Goal: Task Accomplishment & Management: Use online tool/utility

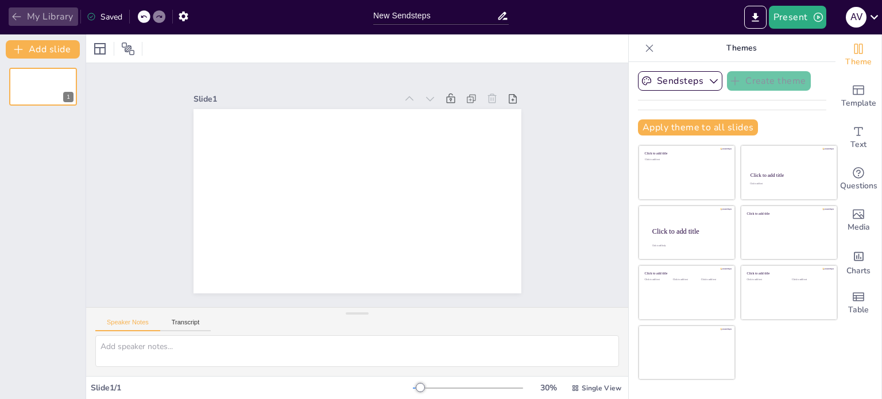
click at [21, 16] on icon "button" at bounding box center [16, 16] width 11 height 11
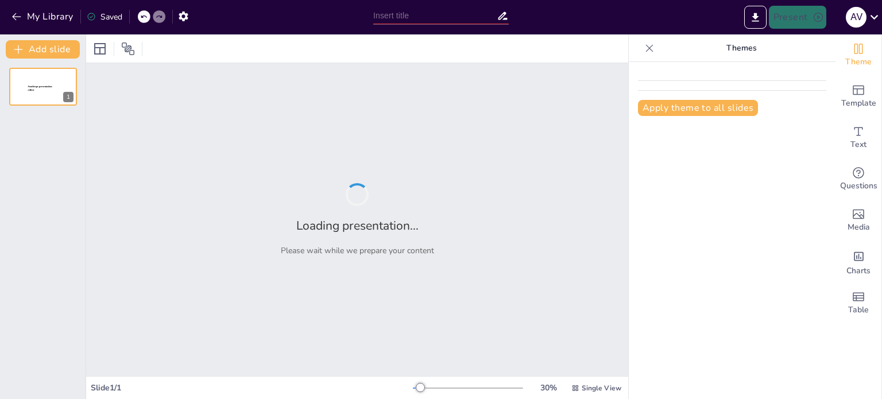
type input "Herramienta Clave: La Matriz de Riesgos"
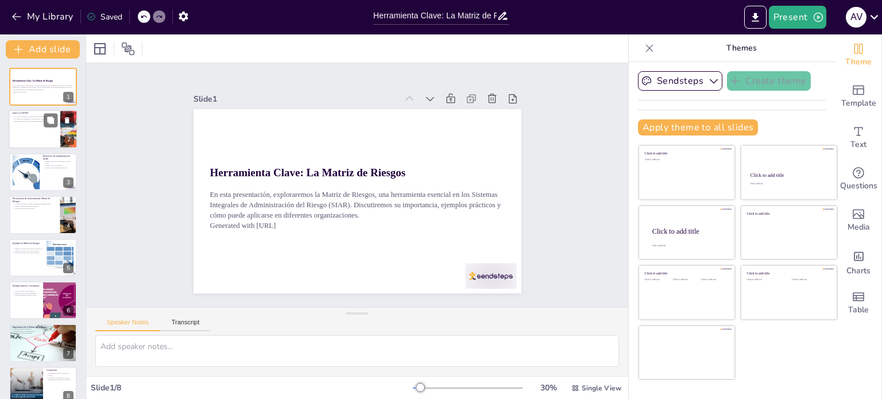
click at [39, 135] on div at bounding box center [43, 129] width 69 height 39
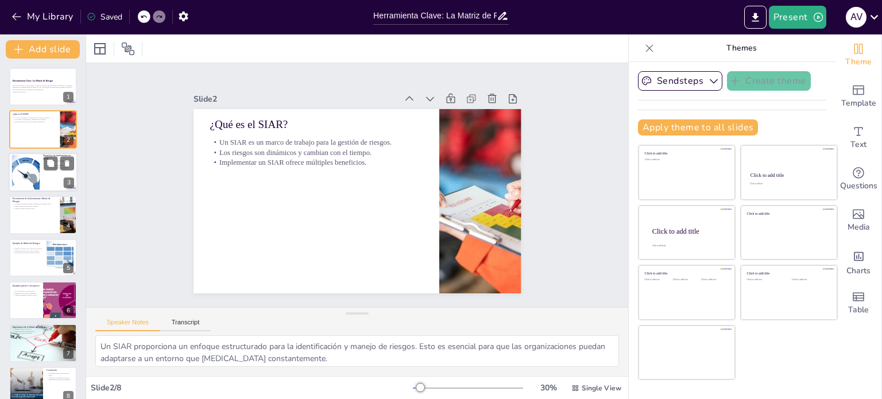
click at [44, 169] on div at bounding box center [59, 163] width 30 height 14
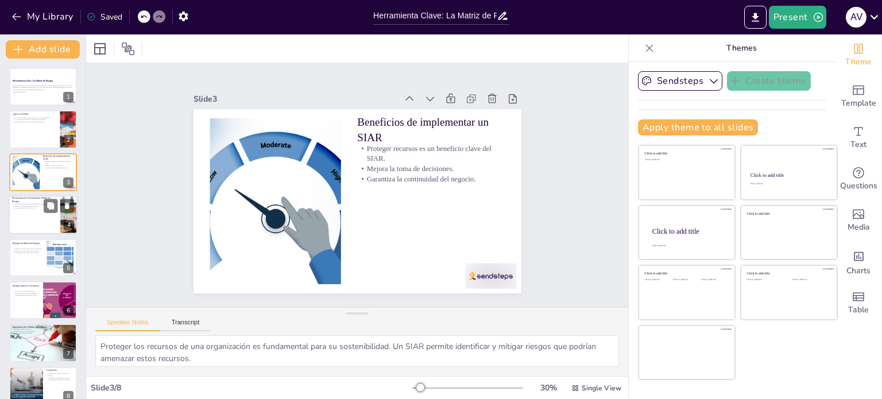
click at [32, 205] on p "Permite evaluar probabilidad e impacto." at bounding box center [34, 206] width 45 height 2
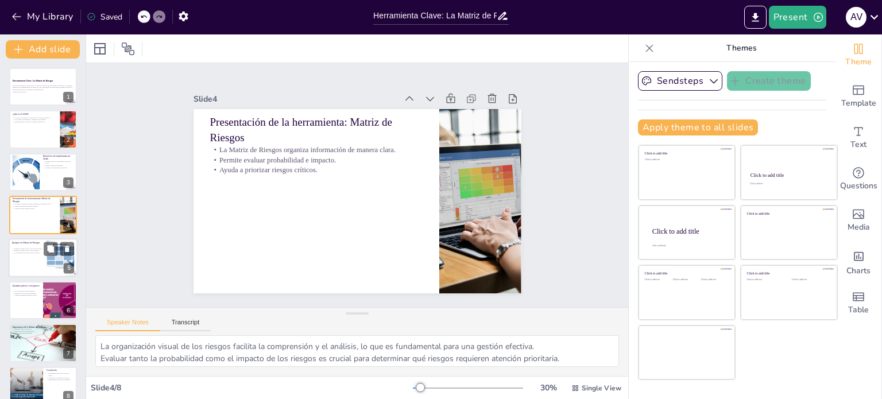
click at [37, 241] on p "Ejemplo de Matriz de Riesgos" at bounding box center [27, 242] width 31 height 3
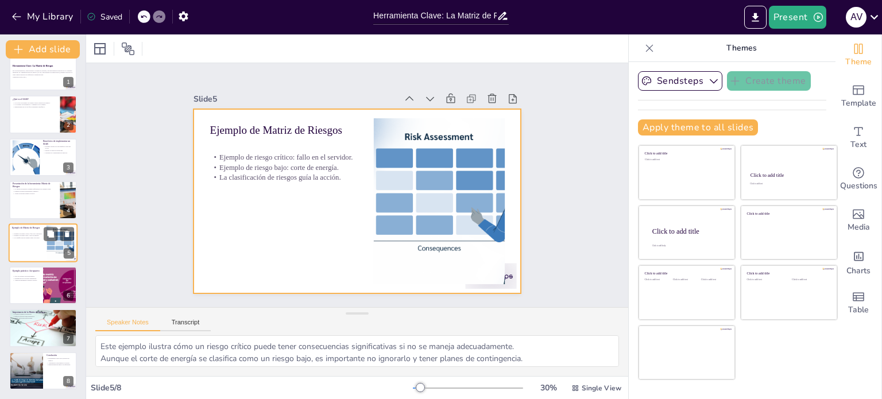
click at [36, 253] on div at bounding box center [43, 242] width 69 height 39
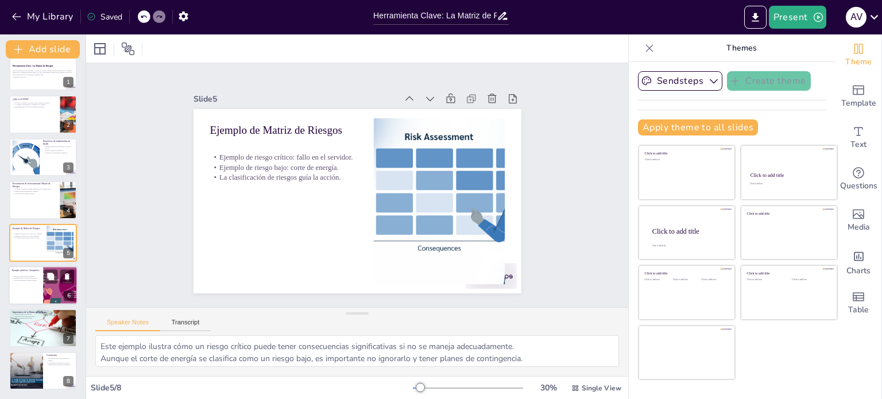
click at [31, 280] on p "Atención inmediata a riesgos críticos." at bounding box center [26, 280] width 28 height 2
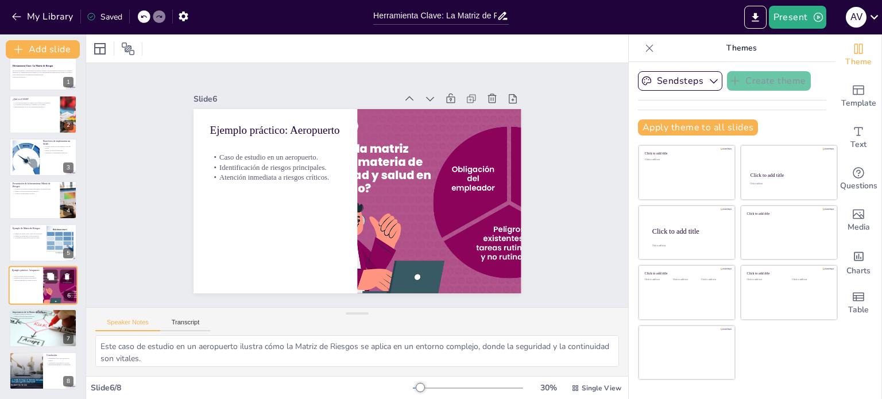
scroll to position [14, 0]
click at [28, 323] on div at bounding box center [43, 329] width 88 height 39
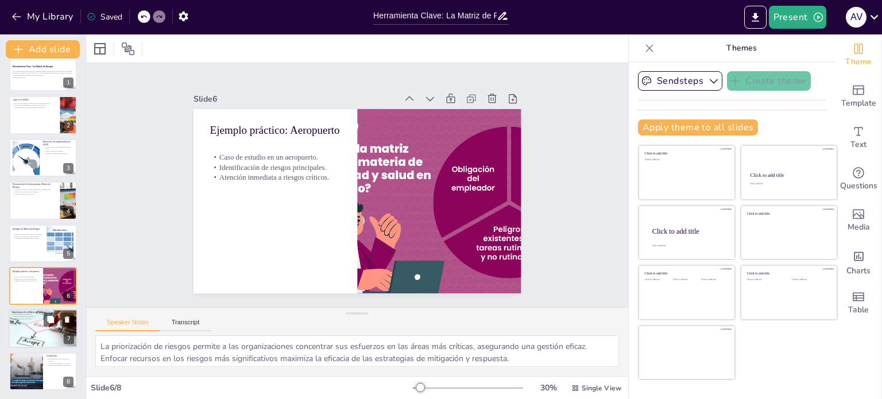
scroll to position [15, 0]
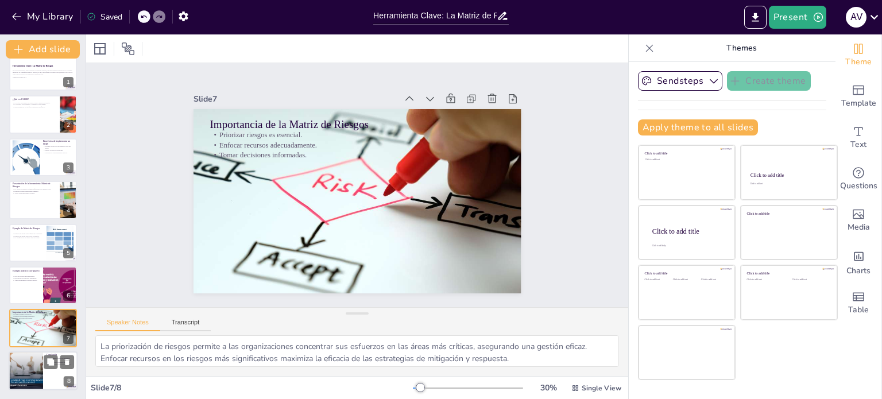
click at [39, 369] on div at bounding box center [26, 371] width 64 height 39
type textarea "Reconocer la Matriz de Riesgos como una herramienta clave es fundamental para c…"
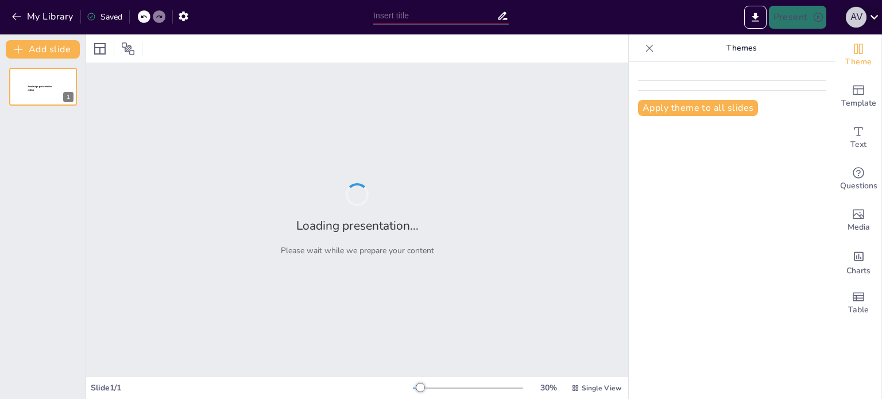
click at [860, 16] on div "A V" at bounding box center [856, 17] width 21 height 21
type input "Herramienta Clave: La Matriz de Riesgos"
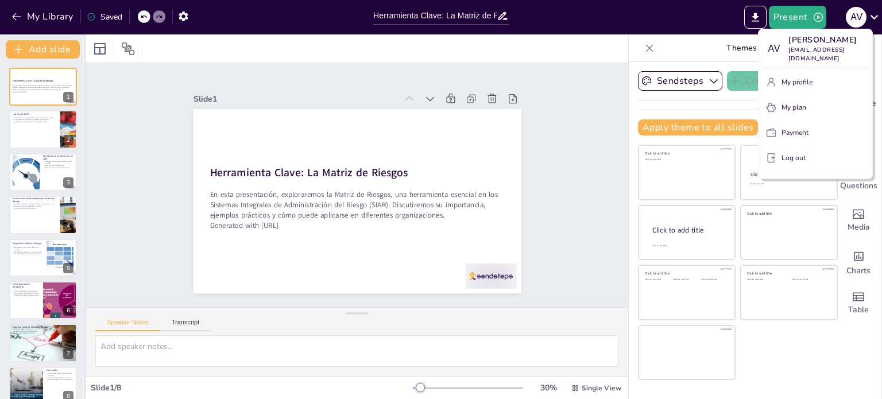
click at [805, 167] on button "Log out" at bounding box center [815, 158] width 105 height 18
